Goal: Information Seeking & Learning: Learn about a topic

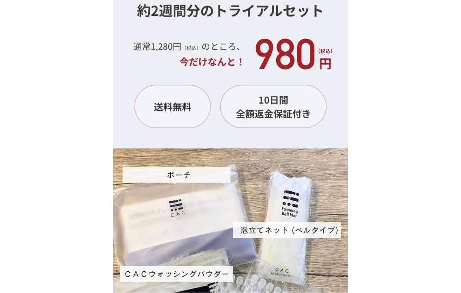
scroll to position [8196, 0]
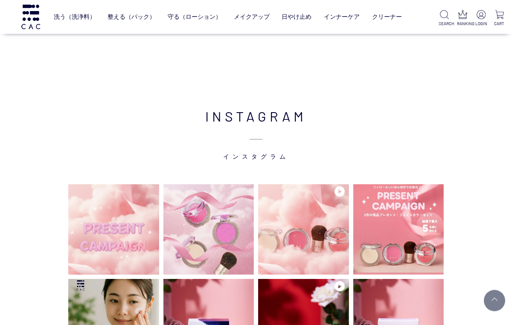
scroll to position [1839, 0]
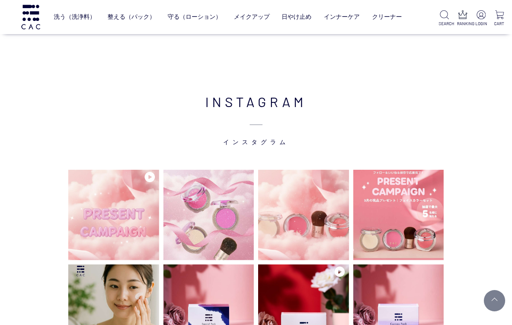
click at [29, 17] on img at bounding box center [30, 17] width 21 height 24
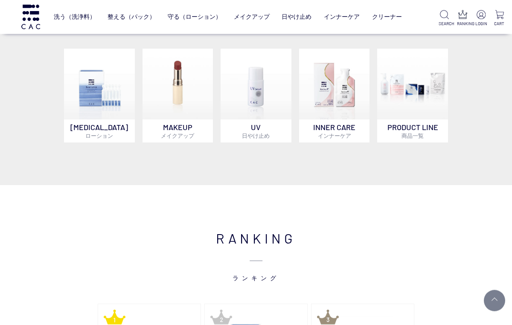
scroll to position [508, 0]
click at [430, 137] on p "PRODUCT LINE 商品一覧" at bounding box center [412, 130] width 71 height 23
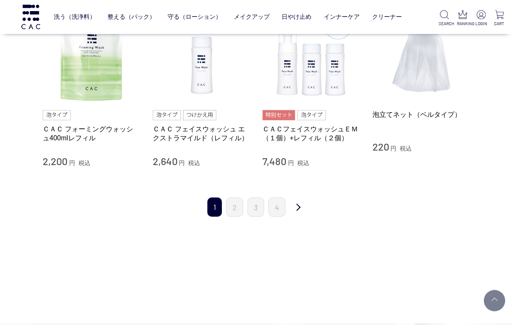
scroll to position [872, 0]
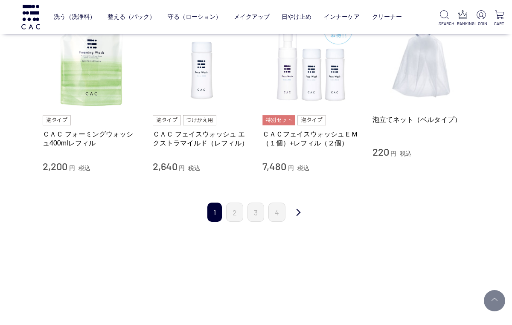
click at [285, 209] on link "4" at bounding box center [276, 212] width 17 height 19
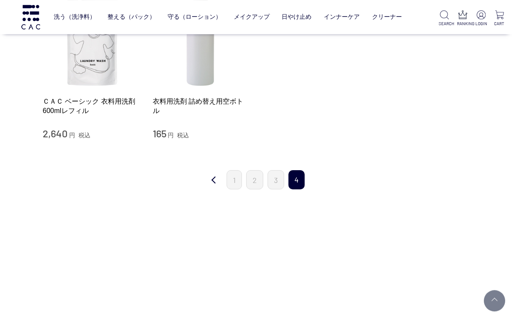
scroll to position [357, 0]
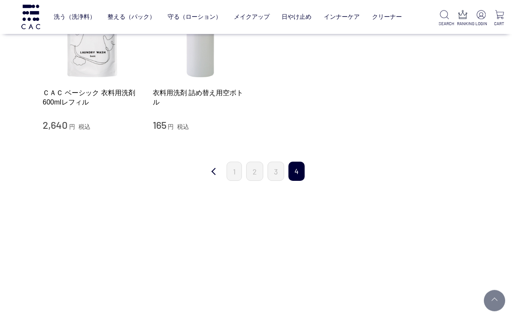
click at [280, 175] on link "3" at bounding box center [276, 171] width 17 height 19
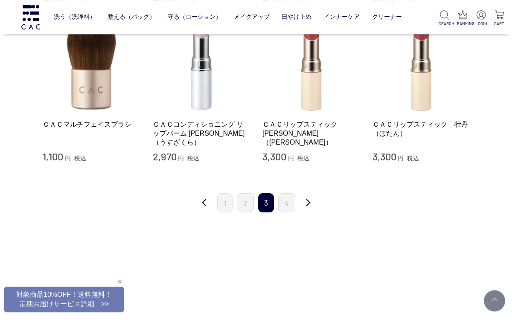
scroll to position [846, 0]
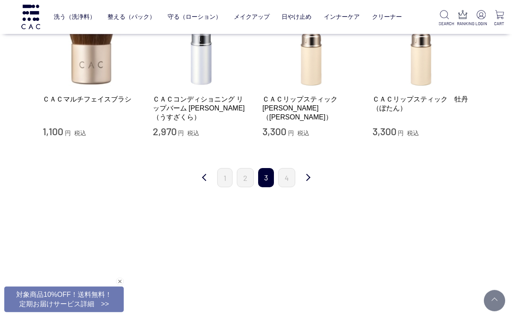
click at [253, 174] on link "2" at bounding box center [245, 177] width 17 height 19
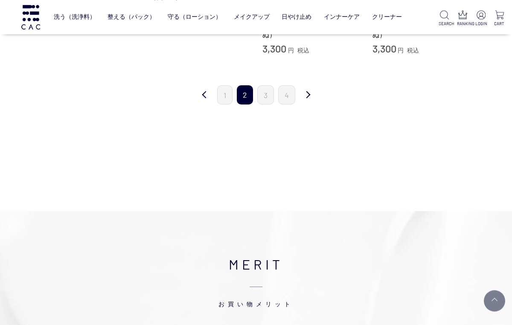
scroll to position [979, 0]
click at [232, 87] on link "1" at bounding box center [224, 96] width 15 height 19
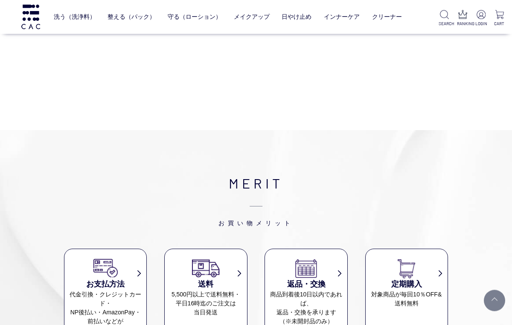
scroll to position [1071, 0]
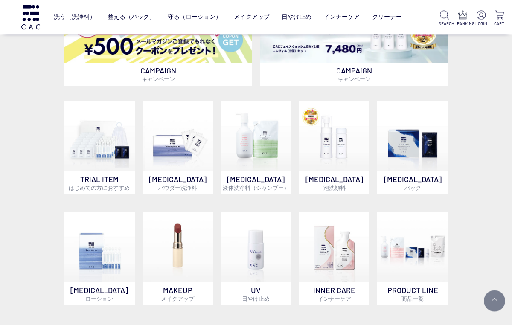
scroll to position [345, 0]
click at [262, 149] on img at bounding box center [256, 136] width 71 height 71
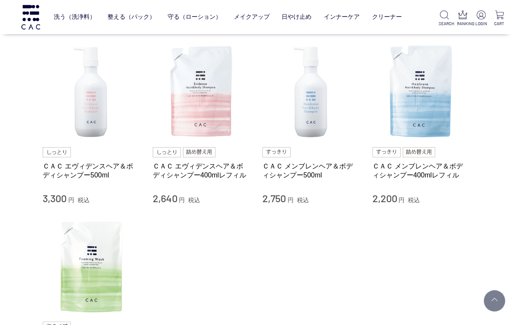
scroll to position [70, 0]
click at [99, 99] on img at bounding box center [91, 92] width 97 height 97
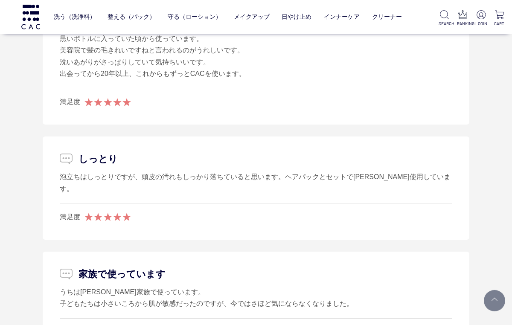
scroll to position [1355, 0]
